Goal: Register for event/course

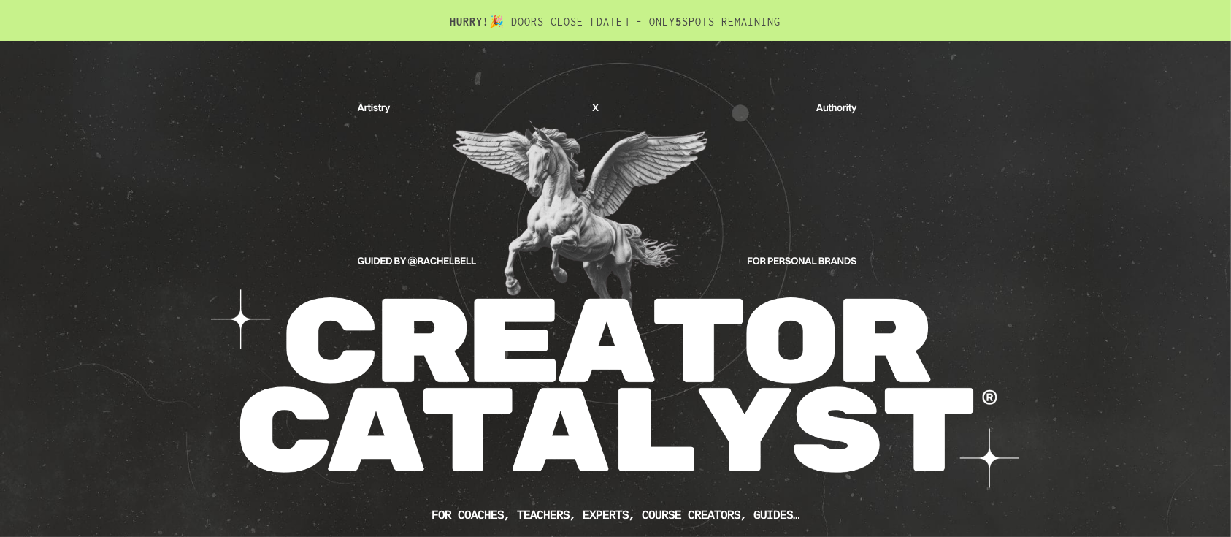
scroll to position [584, 0]
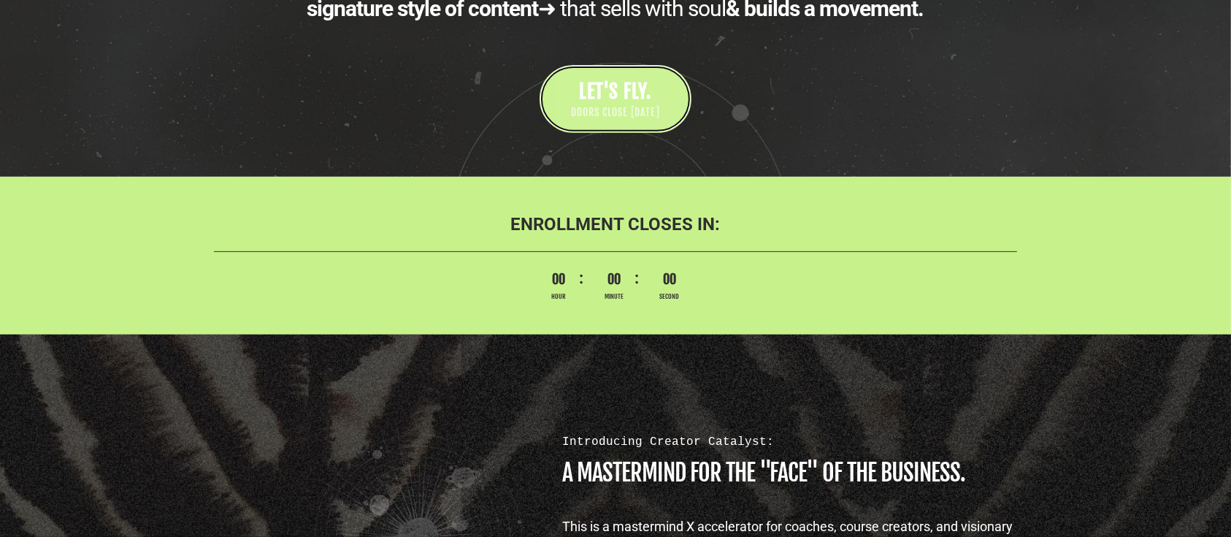
click at [593, 116] on span "DOORS CLOSE [DATE]" at bounding box center [615, 112] width 89 height 15
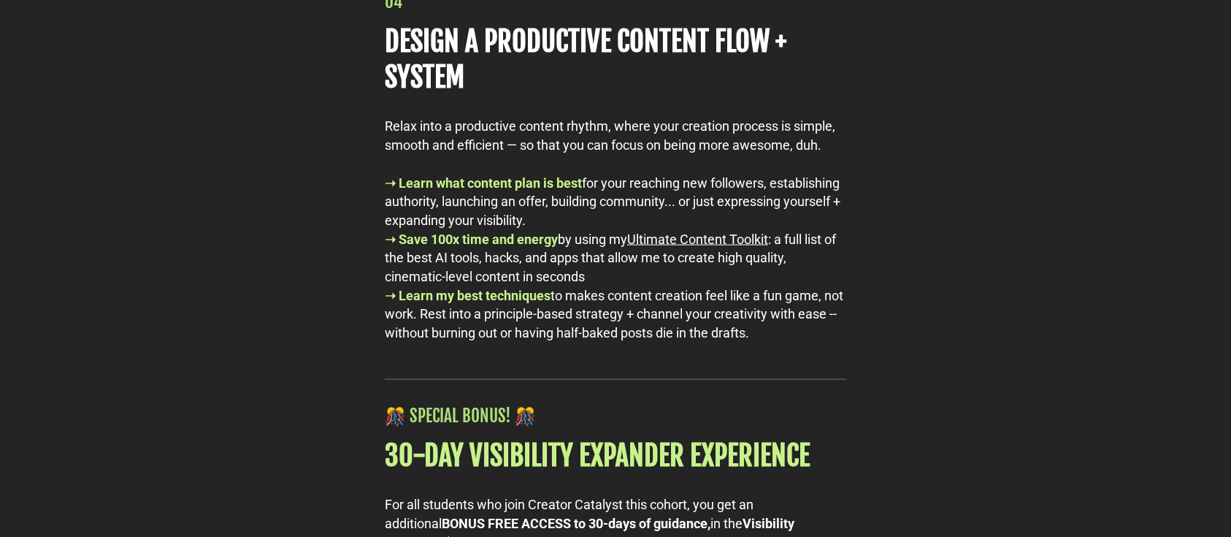
scroll to position [7689, 0]
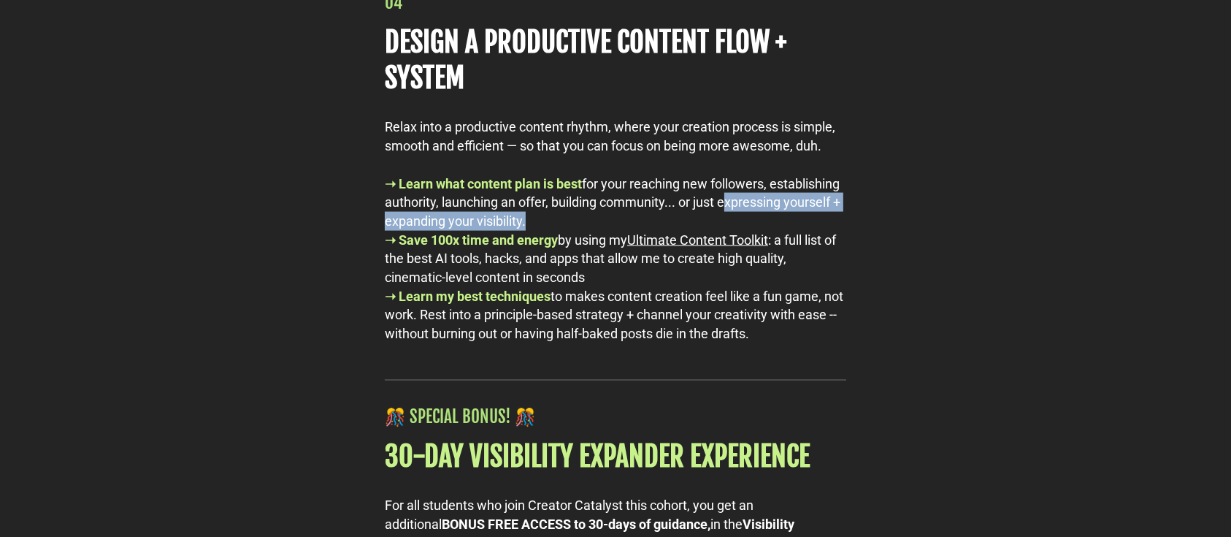
drag, startPoint x: 294, startPoint y: 258, endPoint x: 209, endPoint y: 264, distance: 85.6
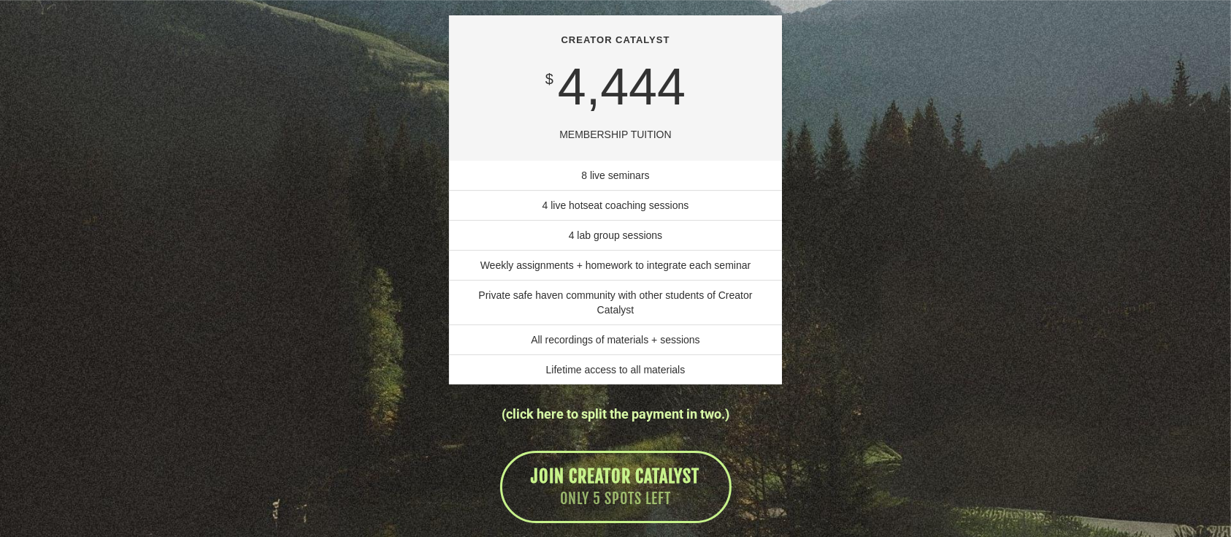
scroll to position [10221, 0]
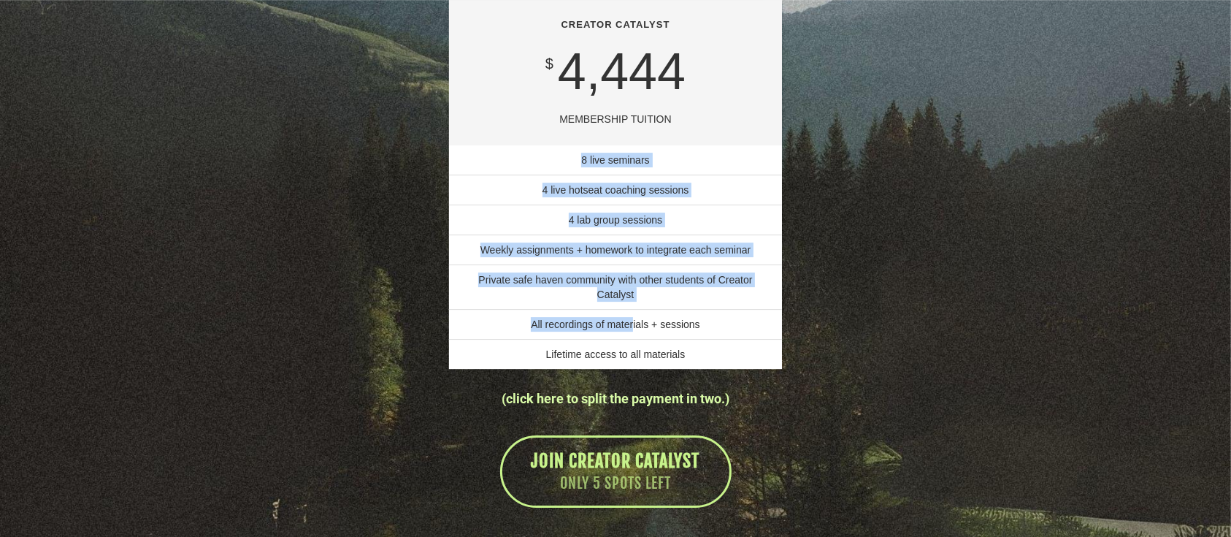
drag, startPoint x: 567, startPoint y: 206, endPoint x: 623, endPoint y: 380, distance: 183.1
click at [634, 369] on ul "8 live seminars 4 live hotseat coaching sessions 4 lab group sessions Weekly as…" at bounding box center [616, 256] width 334 height 223
click at [389, 266] on div "LIFTING OFF SOON. SNAG YOUR SPOT. CREATOR CATALYST $ 4,444 MEMBERSHIP TUITION 8…" at bounding box center [615, 63] width 854 height 918
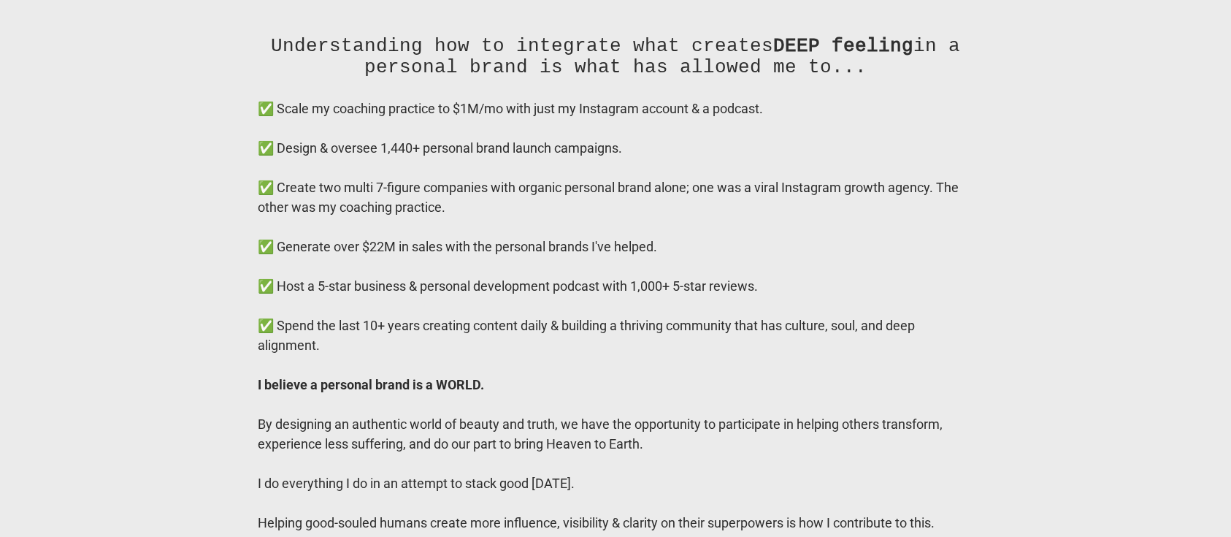
scroll to position [11486, 0]
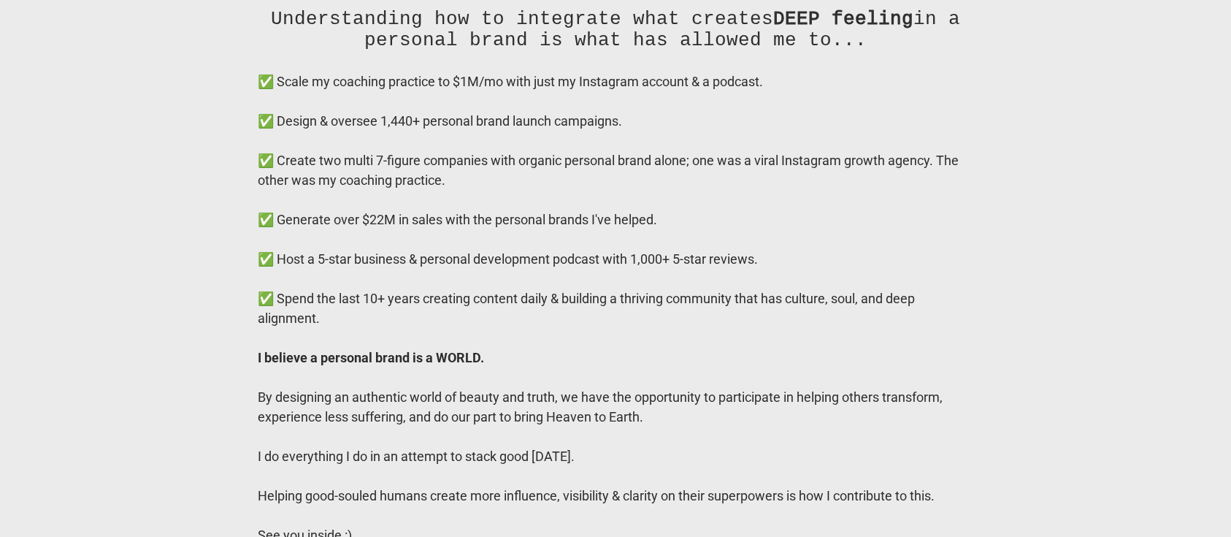
drag, startPoint x: 444, startPoint y: 223, endPoint x: 504, endPoint y: 203, distance: 63.7
click at [473, 190] on div "✅ Create two multi 7-figure companies with organic personal brand alone; one wa…" at bounding box center [615, 169] width 715 height 39
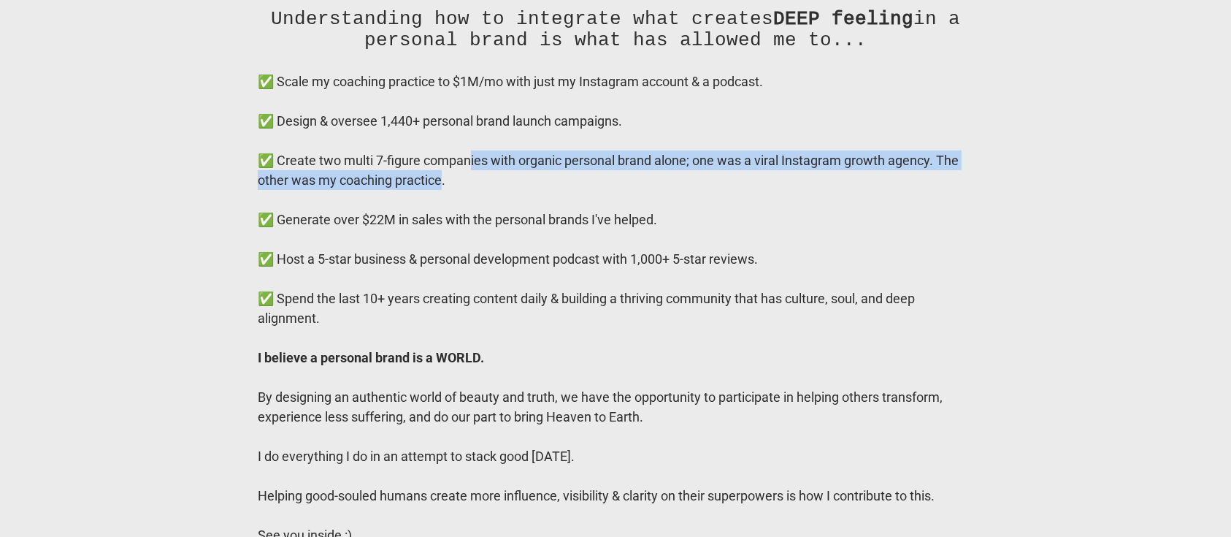
click at [905, 190] on div "✅ Create two multi 7-figure companies with organic personal brand alone; one wa…" at bounding box center [615, 169] width 715 height 39
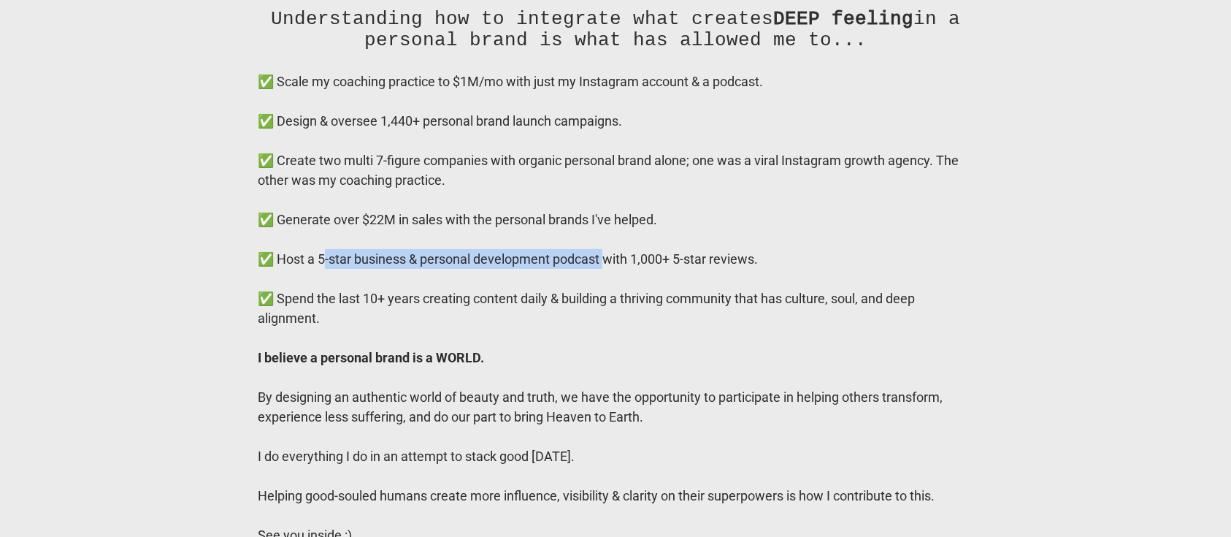
drag, startPoint x: 607, startPoint y: 302, endPoint x: 326, endPoint y: 304, distance: 281.1
click at [326, 269] on div "✅ Host a 5-star business & personal development podcast with 1,000+ 5-star revi…" at bounding box center [615, 259] width 715 height 20
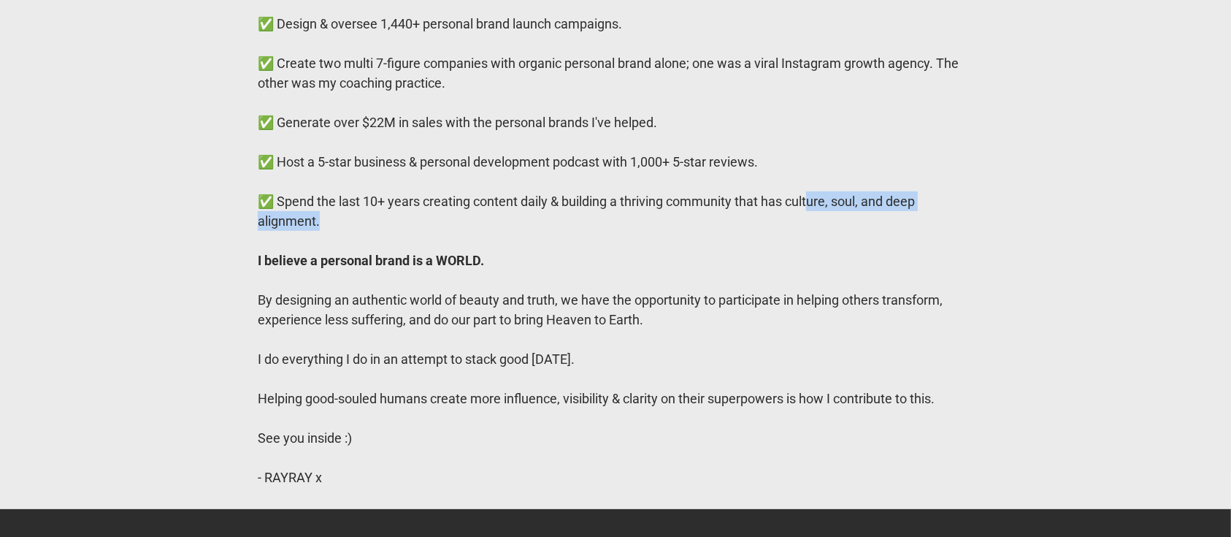
drag, startPoint x: 691, startPoint y: 254, endPoint x: 812, endPoint y: 247, distance: 121.4
click at [812, 231] on div "✅ Spend the last 10+ years creating content daily & building a thriving communi…" at bounding box center [615, 210] width 715 height 39
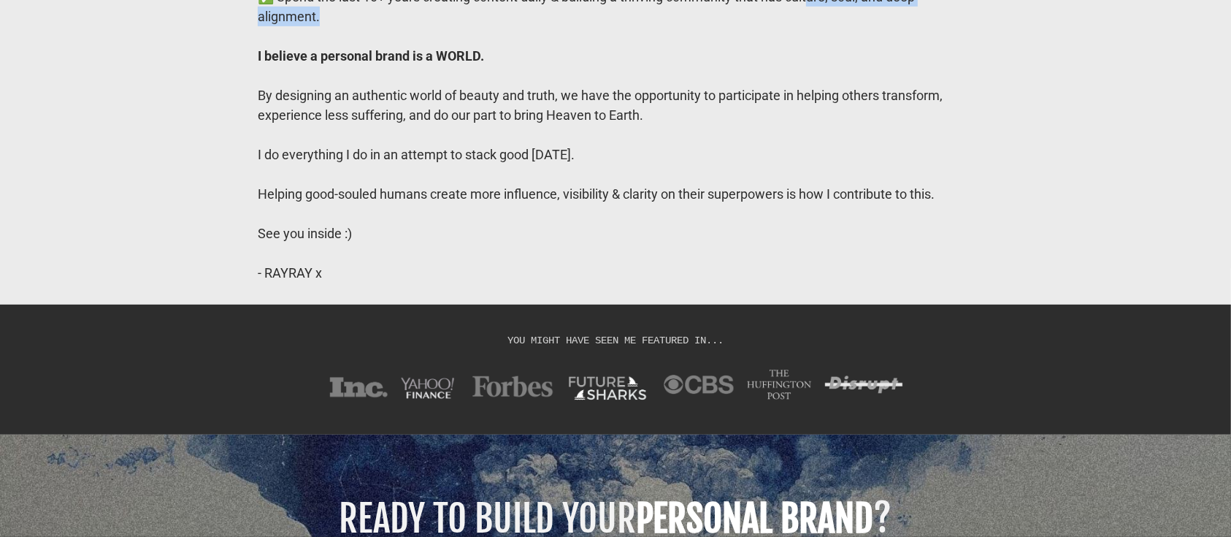
scroll to position [11875, 0]
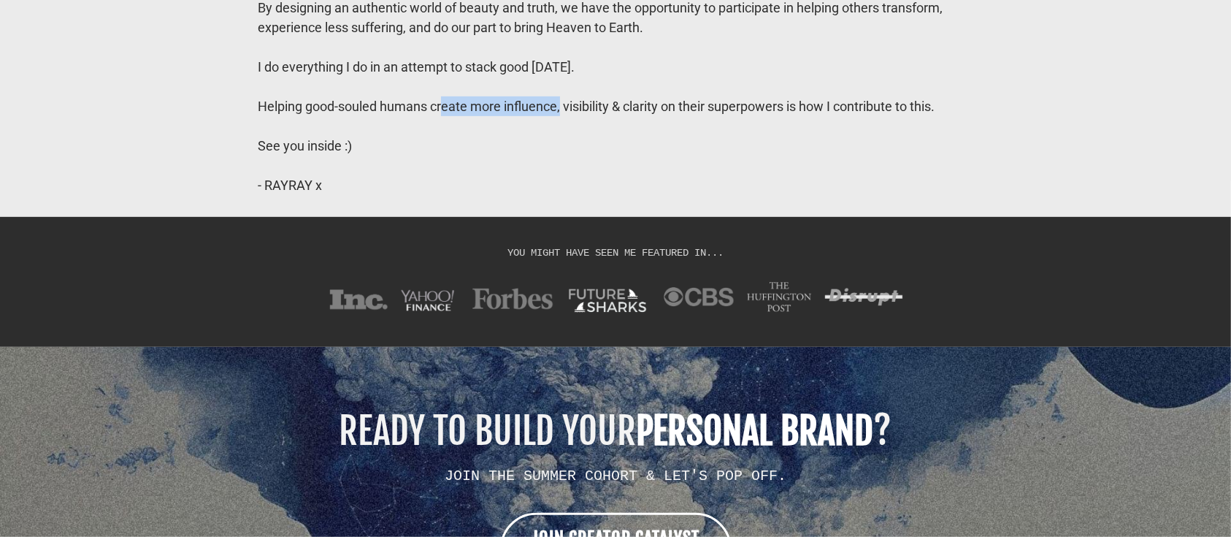
drag, startPoint x: 458, startPoint y: 143, endPoint x: 582, endPoint y: 148, distance: 123.5
click at [578, 116] on div "Helping good-souled humans create more influence, visibility & clarity on their…" at bounding box center [615, 106] width 715 height 20
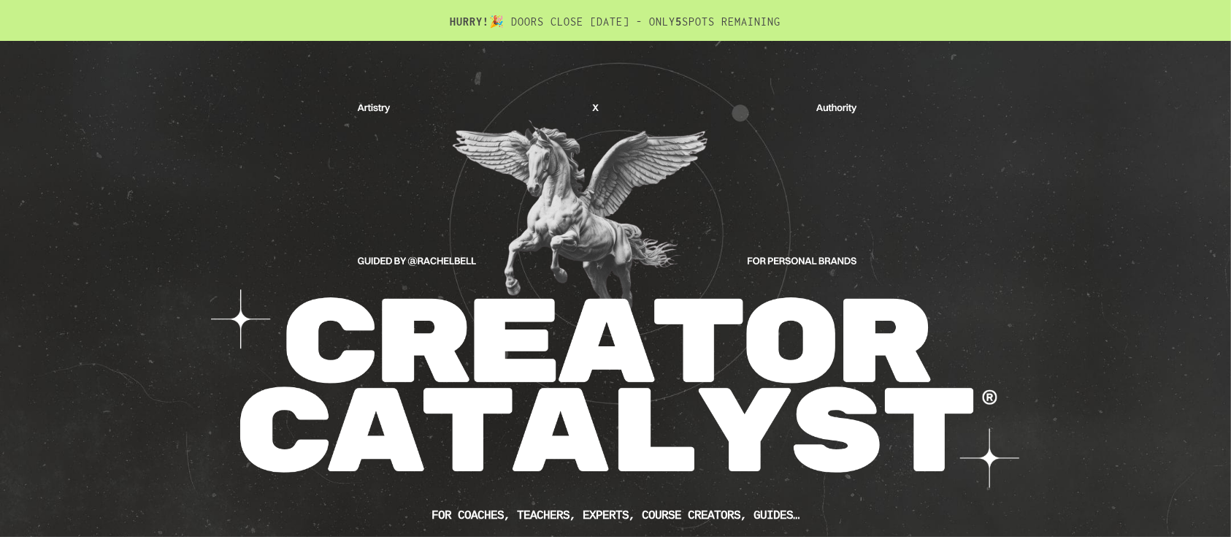
scroll to position [194, 0]
